Goal: Task Accomplishment & Management: Manage account settings

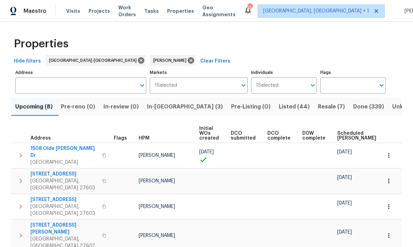
click at [65, 149] on span "1508 Olde McKenzie Dr" at bounding box center [63, 152] width 67 height 14
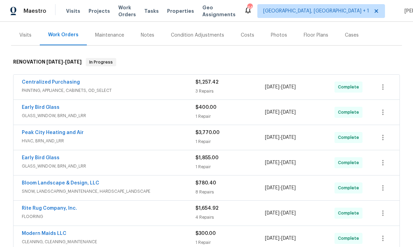
scroll to position [65, 0]
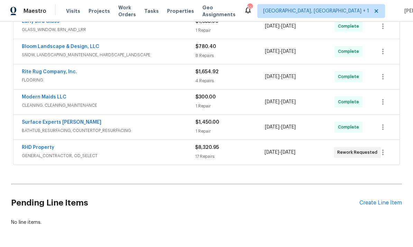
scroll to position [216, 0]
click at [45, 147] on link "RHD Property" at bounding box center [38, 148] width 33 height 5
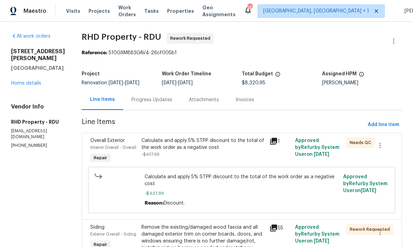
click at [165, 99] on div "Progress Updates" at bounding box center [152, 100] width 41 height 7
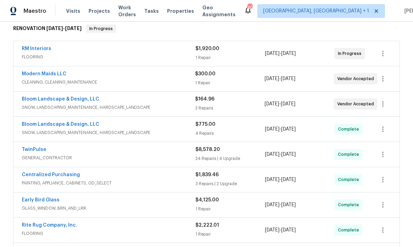
scroll to position [111, 0]
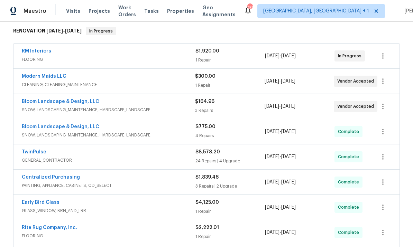
click at [77, 102] on link "Bloom Landscape & Design, LLC" at bounding box center [61, 101] width 78 height 5
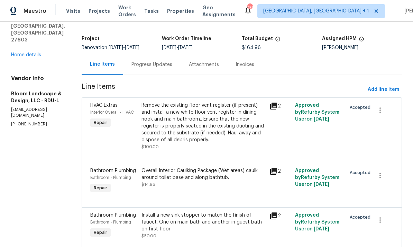
scroll to position [35, 0]
click at [31, 49] on div "All work orders 2901 Piney Ct Raleigh, NC 27603 Home details Vendor Info Bloom …" at bounding box center [38, 63] width 54 height 130
click at [31, 53] on link "Home details" at bounding box center [26, 55] width 30 height 5
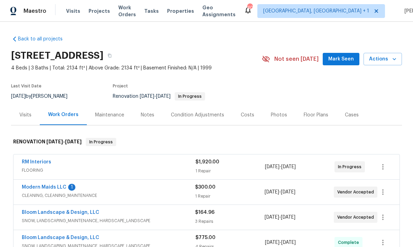
click at [51, 189] on link "Modern Maids LLC" at bounding box center [44, 187] width 45 height 5
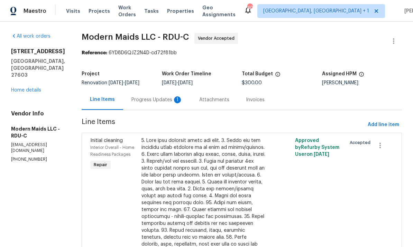
click at [160, 101] on div "Progress Updates 1" at bounding box center [157, 100] width 51 height 7
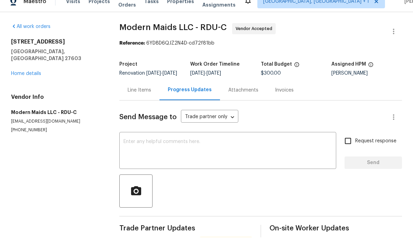
scroll to position [26, 0]
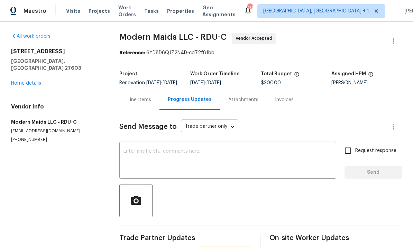
click at [30, 81] on link "Home details" at bounding box center [26, 83] width 30 height 5
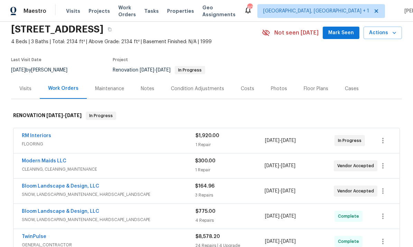
scroll to position [34, 0]
